Goal: Information Seeking & Learning: Learn about a topic

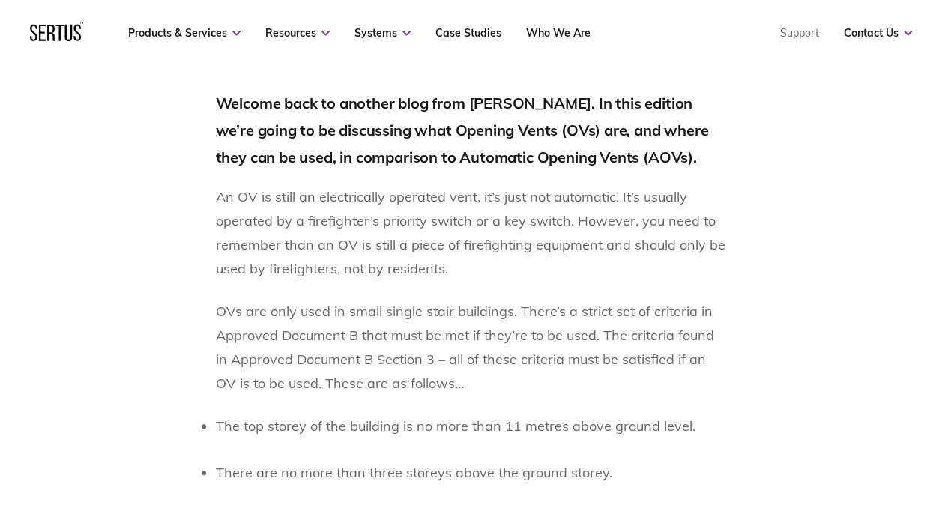
scroll to position [1049, 0]
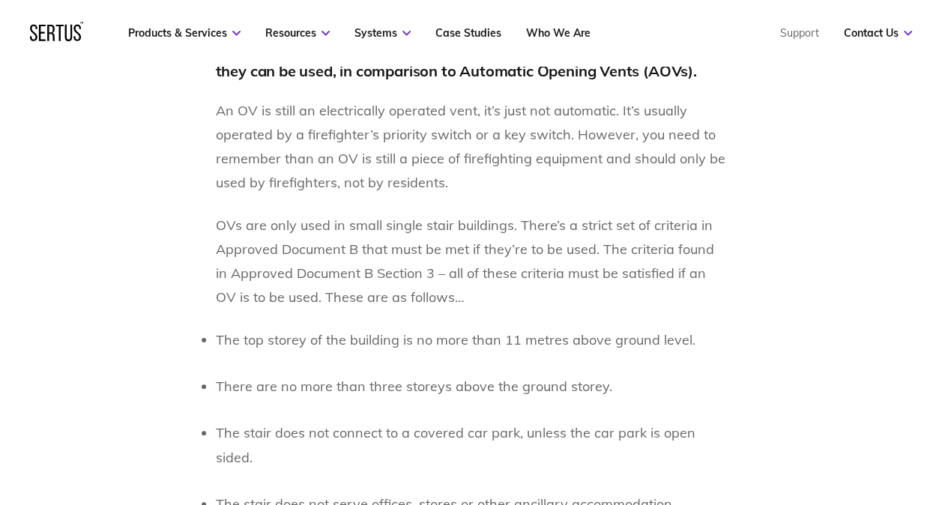
click at [312, 328] on p "The top storey of the building is no more than 11 metres above ground level." at bounding box center [471, 340] width 511 height 24
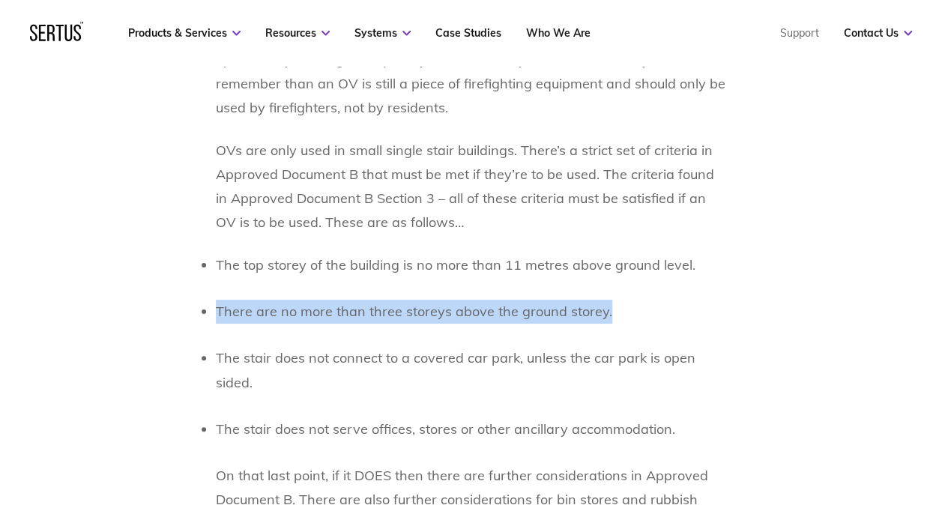
drag, startPoint x: 207, startPoint y: 312, endPoint x: 635, endPoint y: 311, distance: 428.6
click at [635, 311] on li "There are no more than three storeys above the ground storey." at bounding box center [471, 312] width 511 height 24
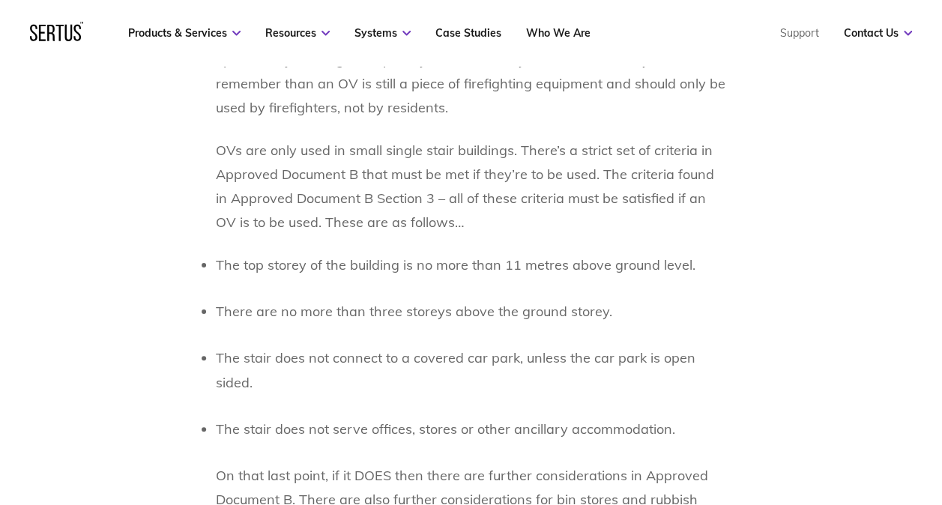
click at [333, 357] on p "The stair does not connect to a covered car park, unless the car park is open s…" at bounding box center [471, 370] width 511 height 48
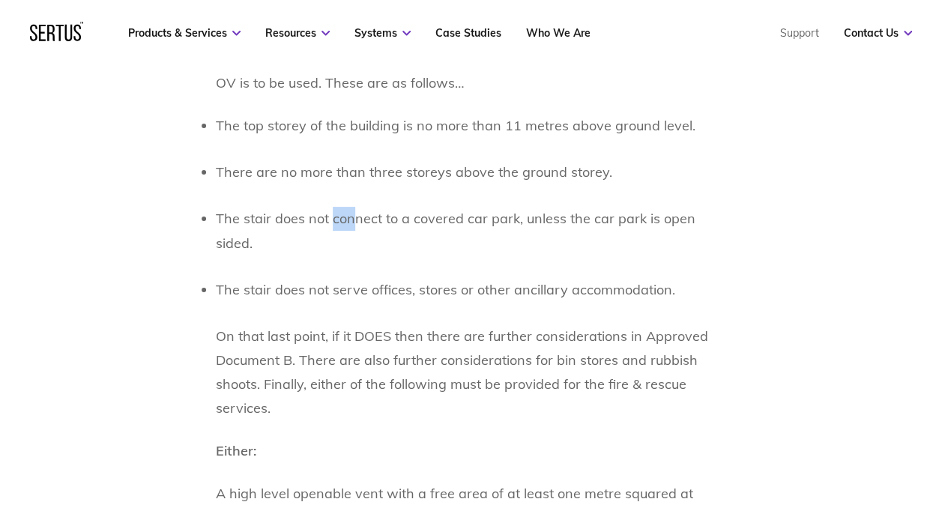
scroll to position [1274, 0]
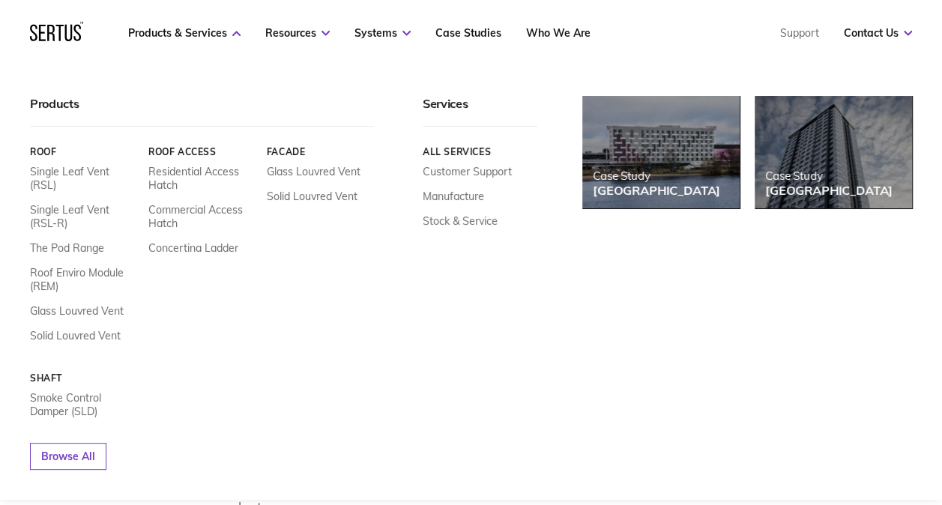
drag, startPoint x: 301, startPoint y: 345, endPoint x: 290, endPoint y: 271, distance: 74.3
click at [290, 271] on div "Menu Resources Systems Products Case Studies Who we are Contact us Support Book…" at bounding box center [471, 490] width 942 height 3528
click at [793, 61] on nav "Products & Services Resources Systems Case Studies Who We Are Support Contact U…" at bounding box center [471, 33] width 882 height 66
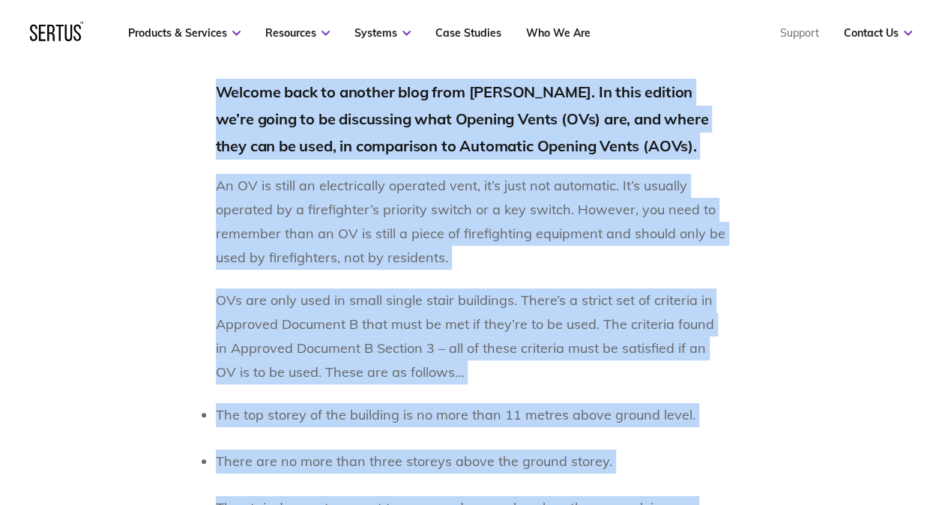
click at [498, 257] on p "An OV is still an electrically operated vent, it’s just not automatic. It’s usu…" at bounding box center [471, 222] width 511 height 96
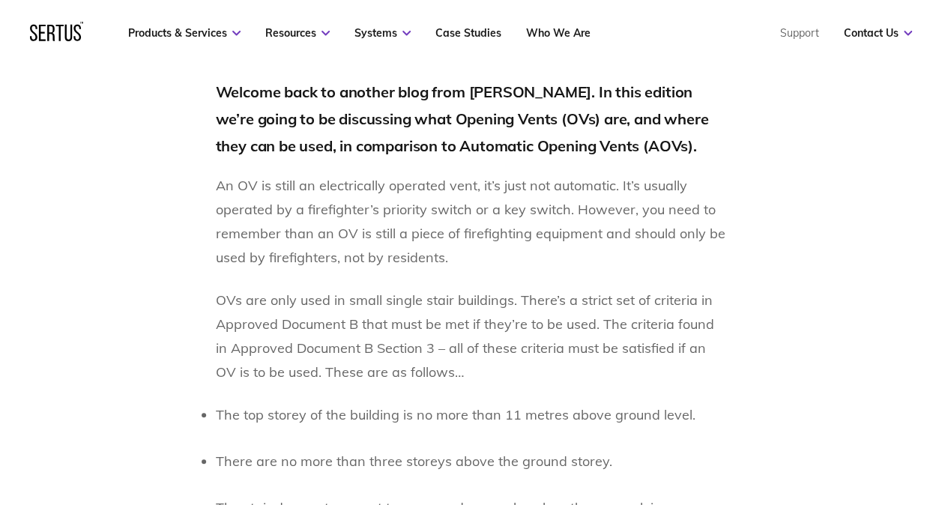
scroll to position [1199, 0]
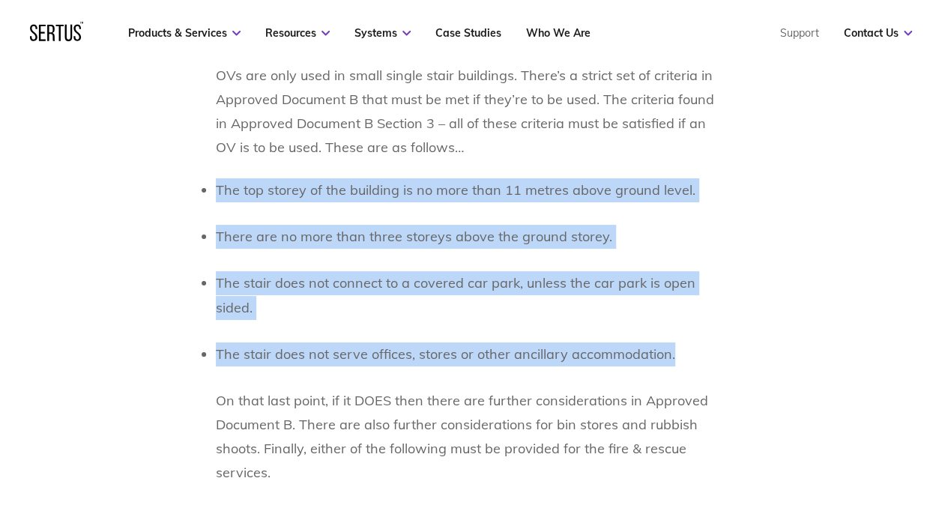
drag, startPoint x: 698, startPoint y: 352, endPoint x: 221, endPoint y: 175, distance: 508.3
click at [221, 175] on div "Welcome back to another blog from Sertus. In this edition we’re going to be dis…" at bounding box center [471, 369] width 511 height 1031
copy ul "The top storey of the building is no more than 11 metres above ground level. Th…"
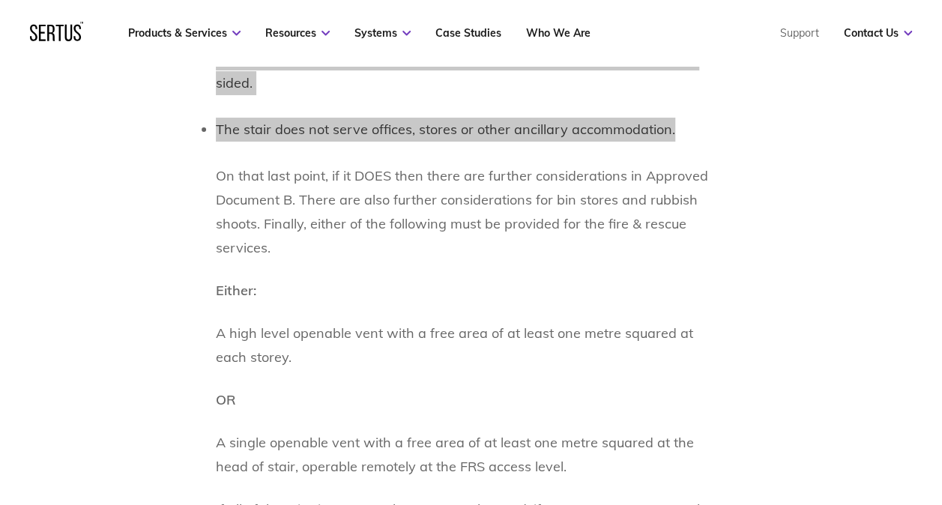
scroll to position [1349, 0]
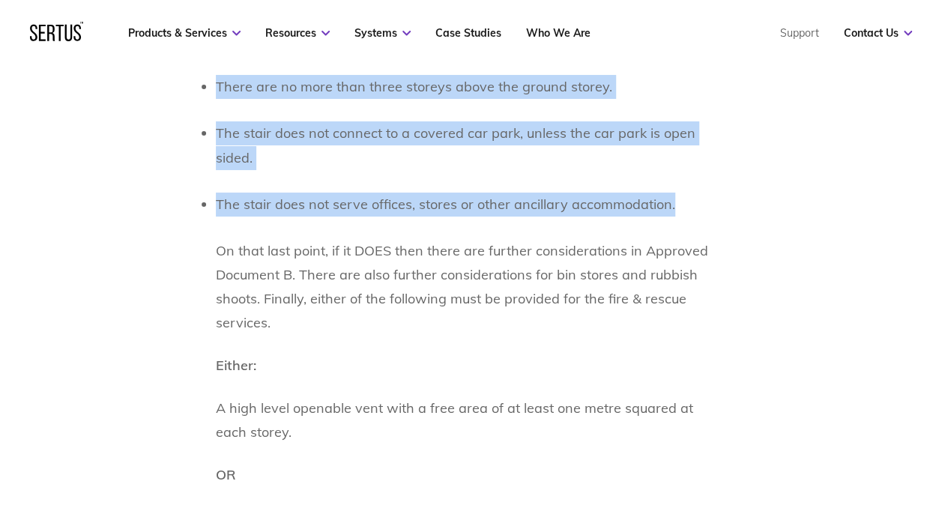
click at [434, 312] on p "On that last point, if it DOES then there are further considerations in Approve…" at bounding box center [471, 287] width 511 height 96
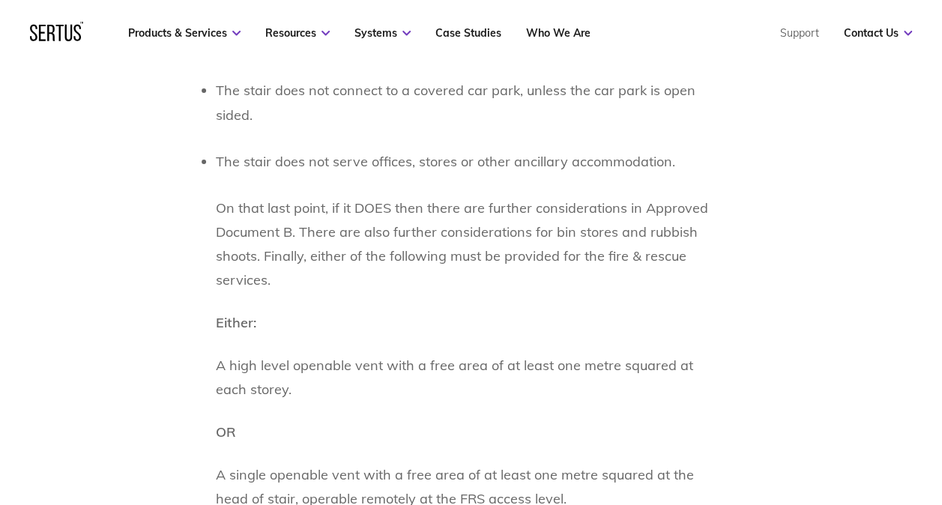
scroll to position [1499, 0]
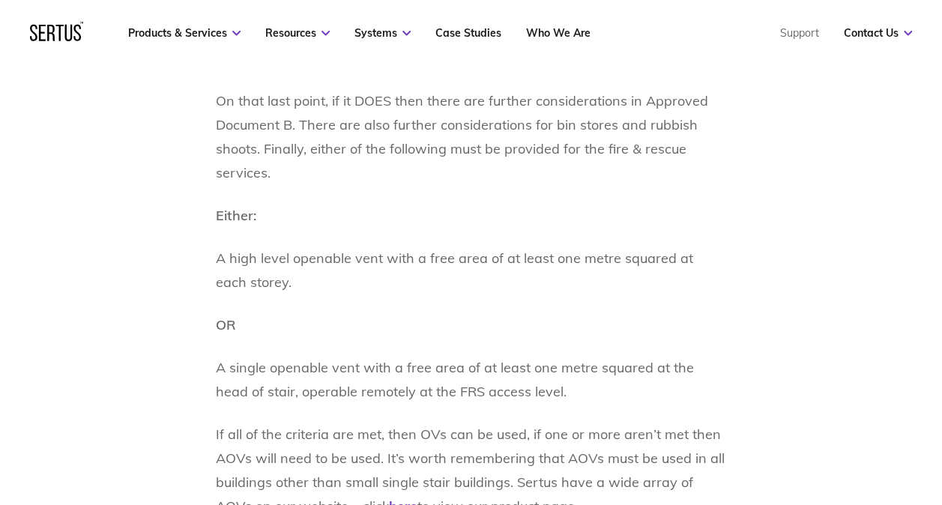
click at [420, 281] on p "A high level openable vent with a free area of at least one metre squared at ea…" at bounding box center [471, 271] width 511 height 48
drag, startPoint x: 256, startPoint y: 275, endPoint x: 249, endPoint y: 278, distance: 8.1
click at [249, 278] on p "A high level openable vent with a free area of at least one metre squared at ea…" at bounding box center [471, 271] width 511 height 48
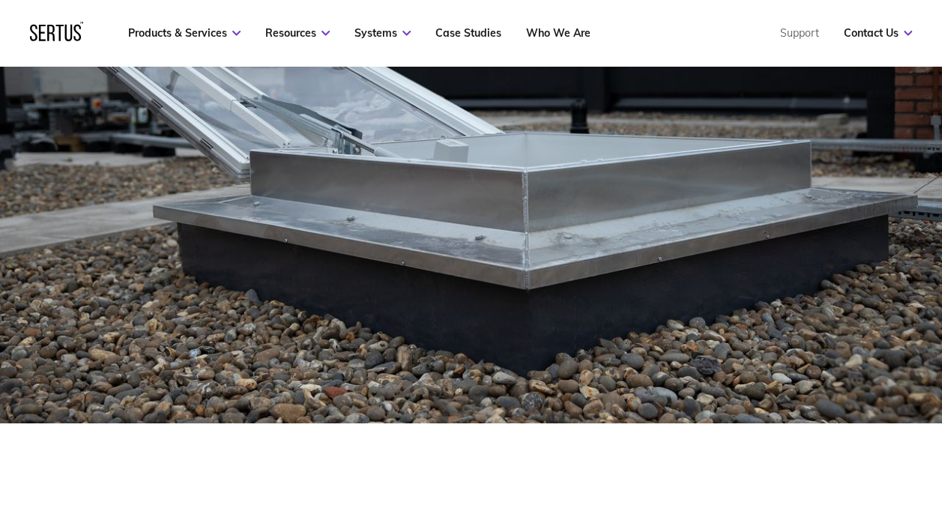
scroll to position [375, 0]
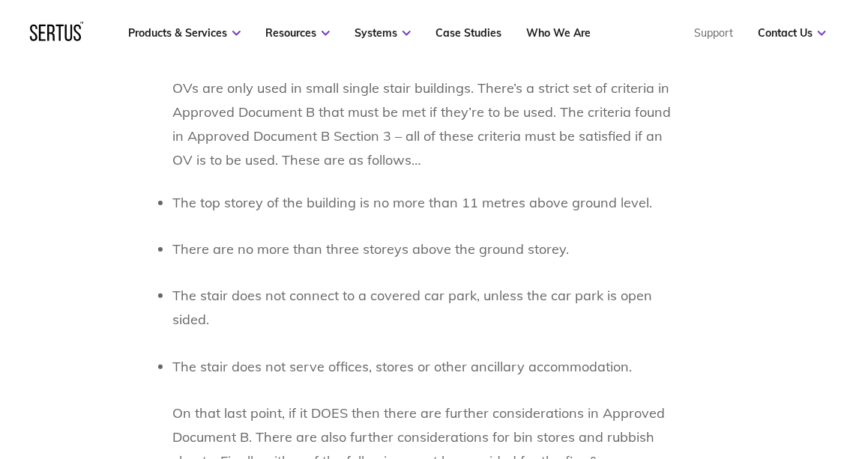
scroll to position [1191, 0]
